Goal: Information Seeking & Learning: Learn about a topic

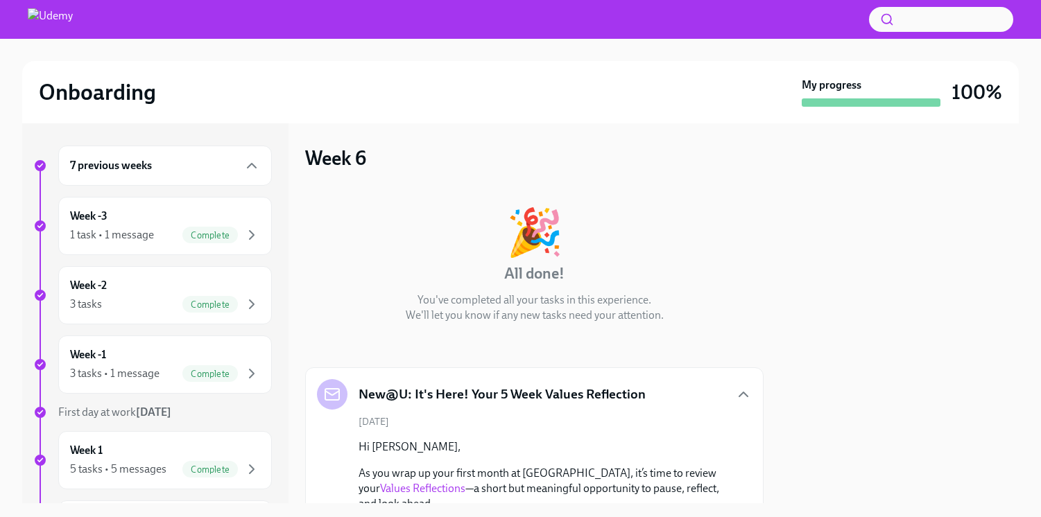
scroll to position [347, 0]
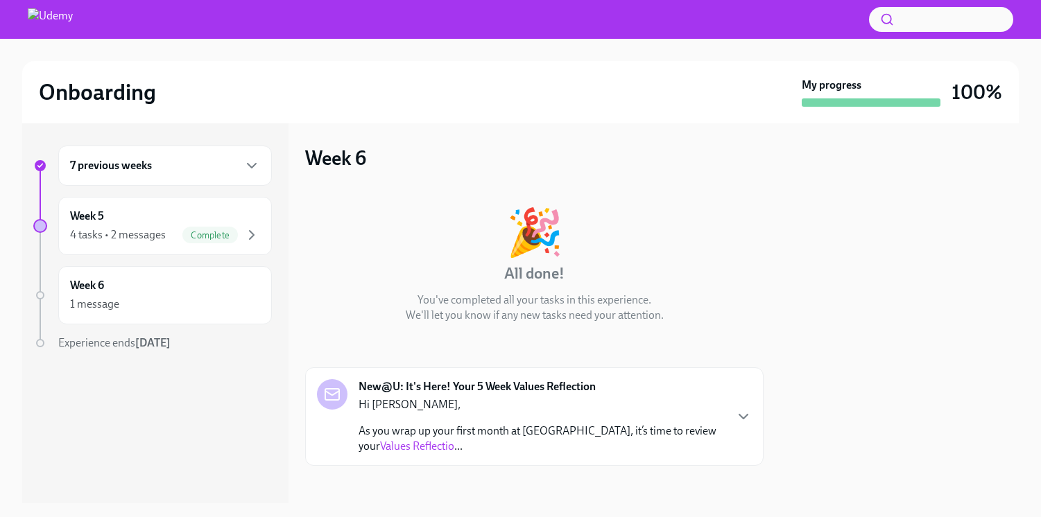
scroll to position [7, 0]
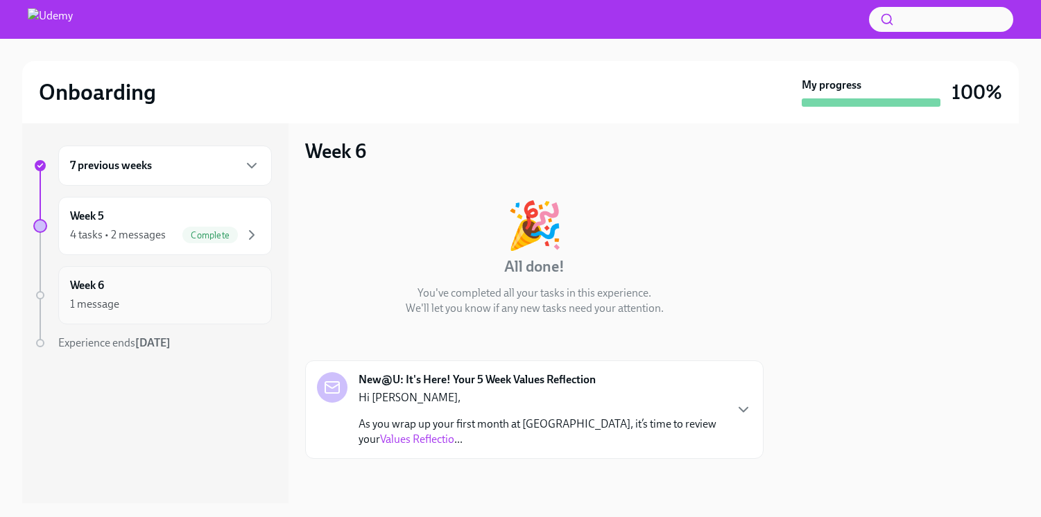
click at [214, 291] on div "Week 6 1 message" at bounding box center [165, 295] width 190 height 35
click at [539, 399] on p "Hi [PERSON_NAME]," at bounding box center [540, 397] width 365 height 15
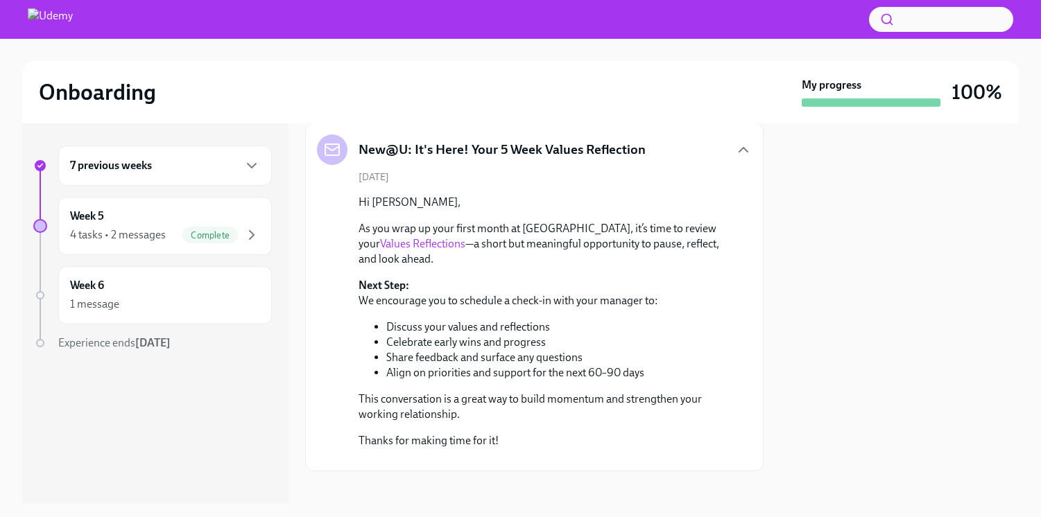
scroll to position [243, 0]
click at [399, 241] on link "Values Reflections" at bounding box center [422, 245] width 85 height 13
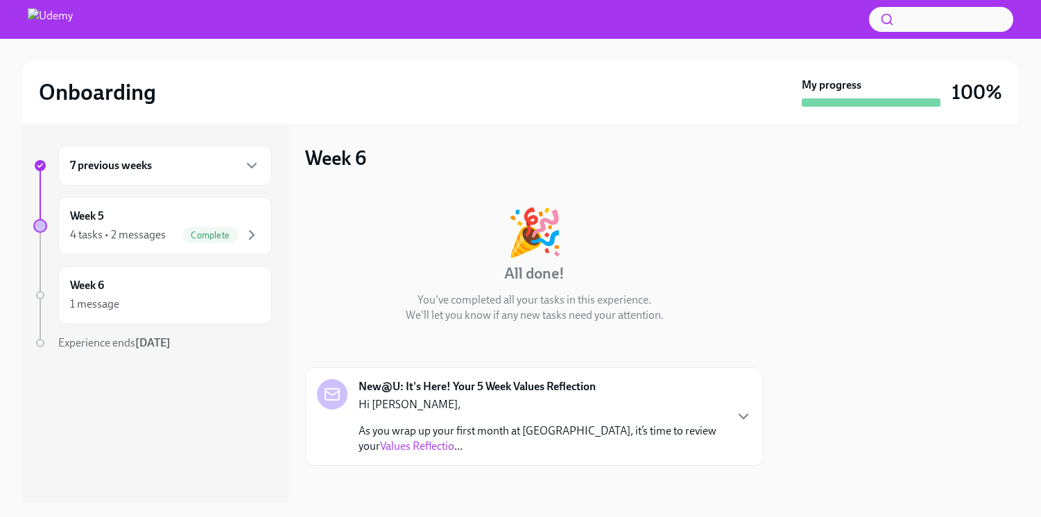
scroll to position [7, 0]
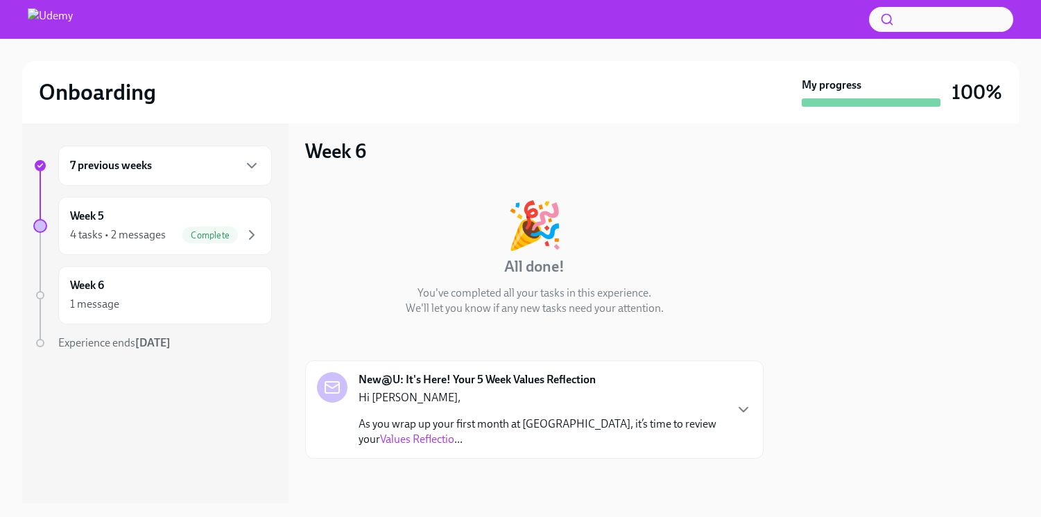
click at [584, 432] on p "As you wrap up your first month at Udemy, it’s time to review your Values Refle…" at bounding box center [540, 432] width 365 height 31
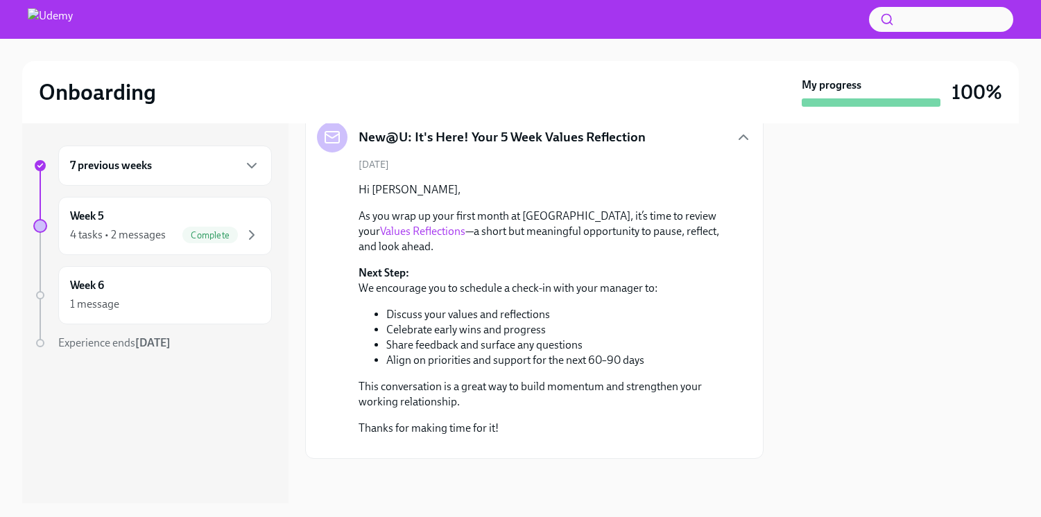
scroll to position [347, 0]
